Goal: Check status: Check status

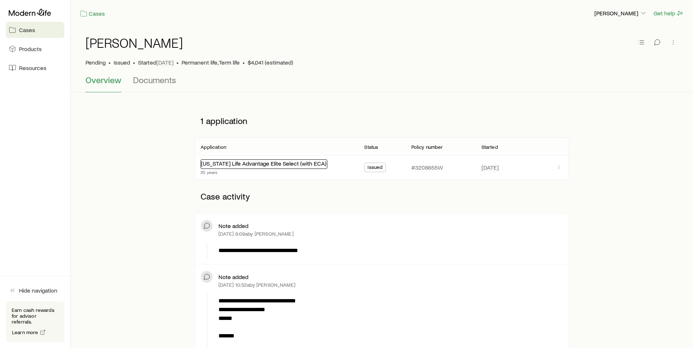
click at [298, 162] on link "[US_STATE] Life Advantage Elite Select (with ECA)" at bounding box center [263, 163] width 125 height 7
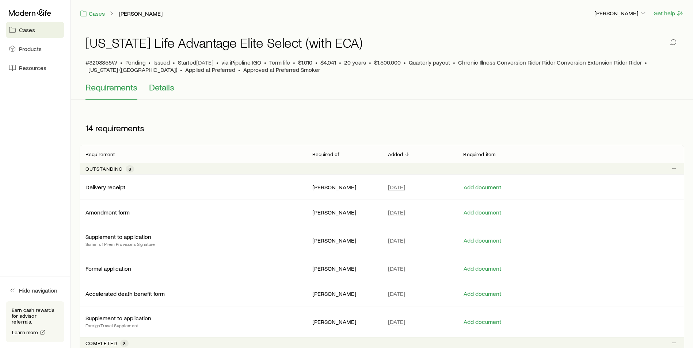
click at [158, 89] on span "Details" at bounding box center [161, 87] width 25 height 10
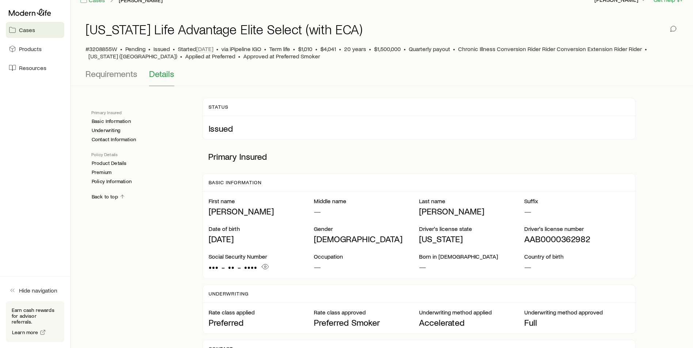
scroll to position [27, 0]
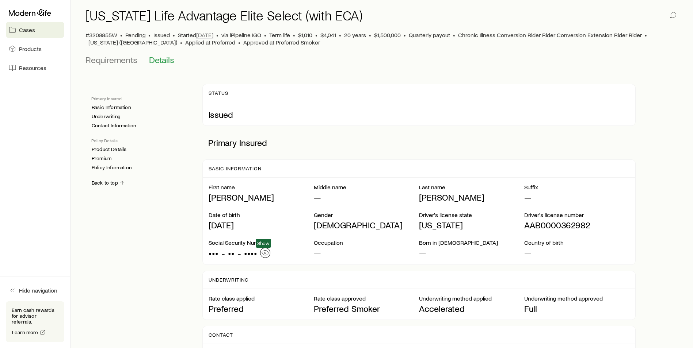
click at [267, 253] on icon "button" at bounding box center [264, 252] width 7 height 7
click at [35, 13] on icon at bounding box center [30, 12] width 42 height 7
